Goal: Check status: Check status

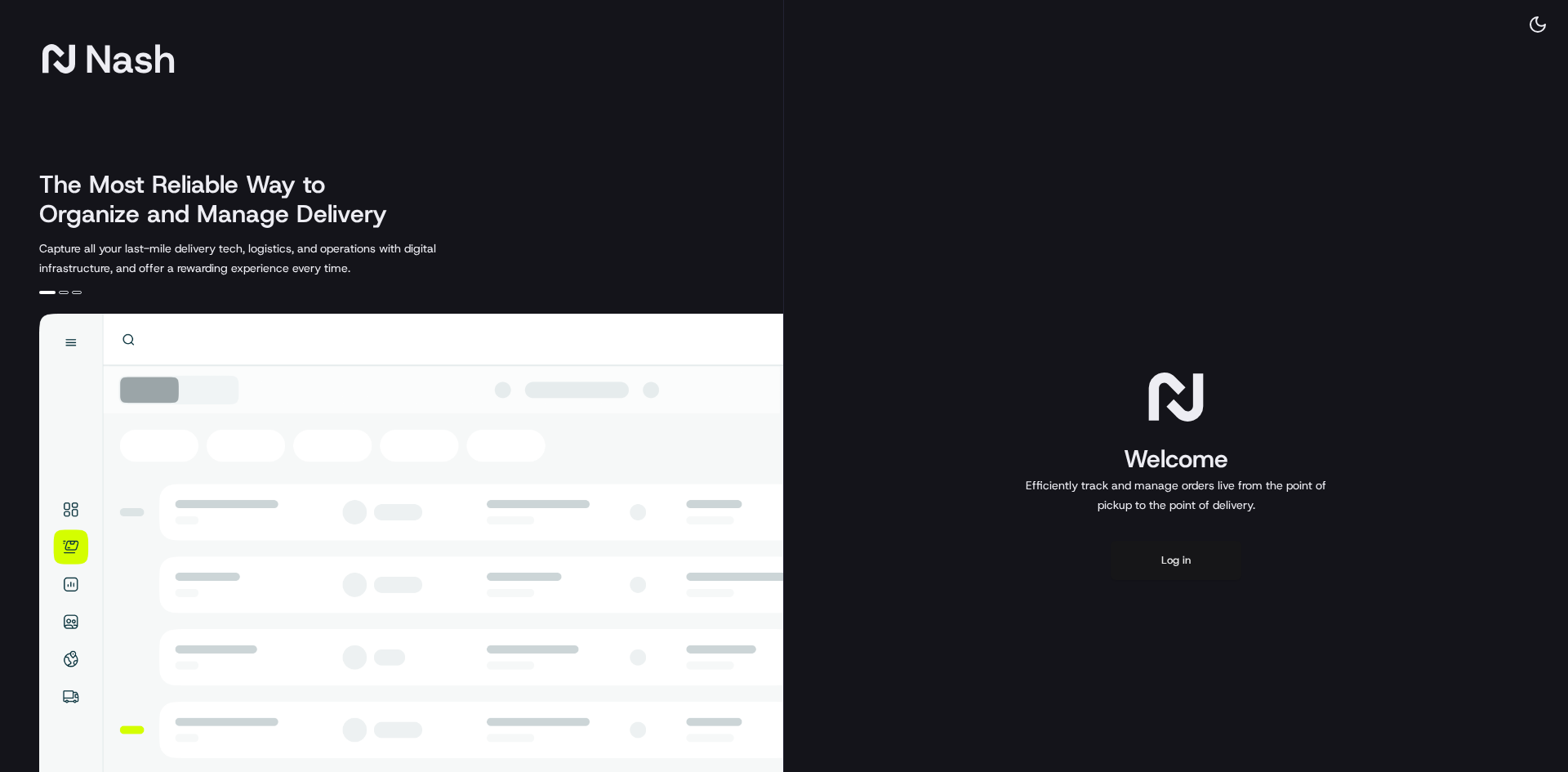
click at [1210, 572] on button "Log in" at bounding box center [1176, 560] width 131 height 39
